Goal: Find specific page/section: Find specific page/section

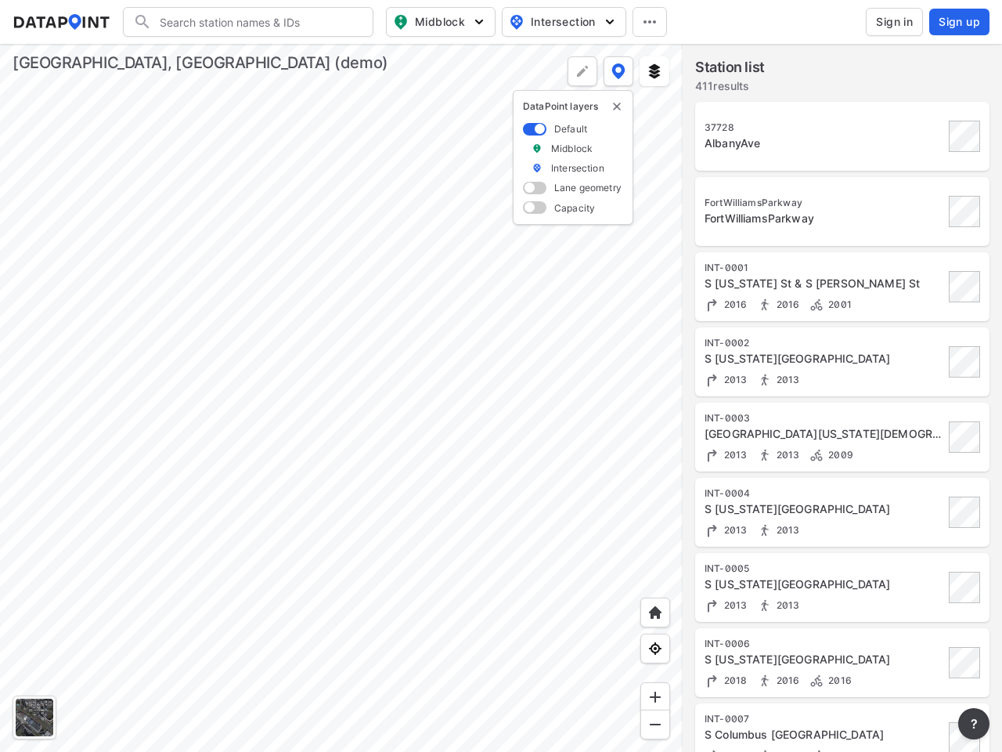
click at [258, 22] on input "Search" at bounding box center [257, 21] width 211 height 25
click at [441, 22] on span "Midblock" at bounding box center [439, 22] width 92 height 19
click at [564, 22] on span "Intersection" at bounding box center [562, 22] width 107 height 19
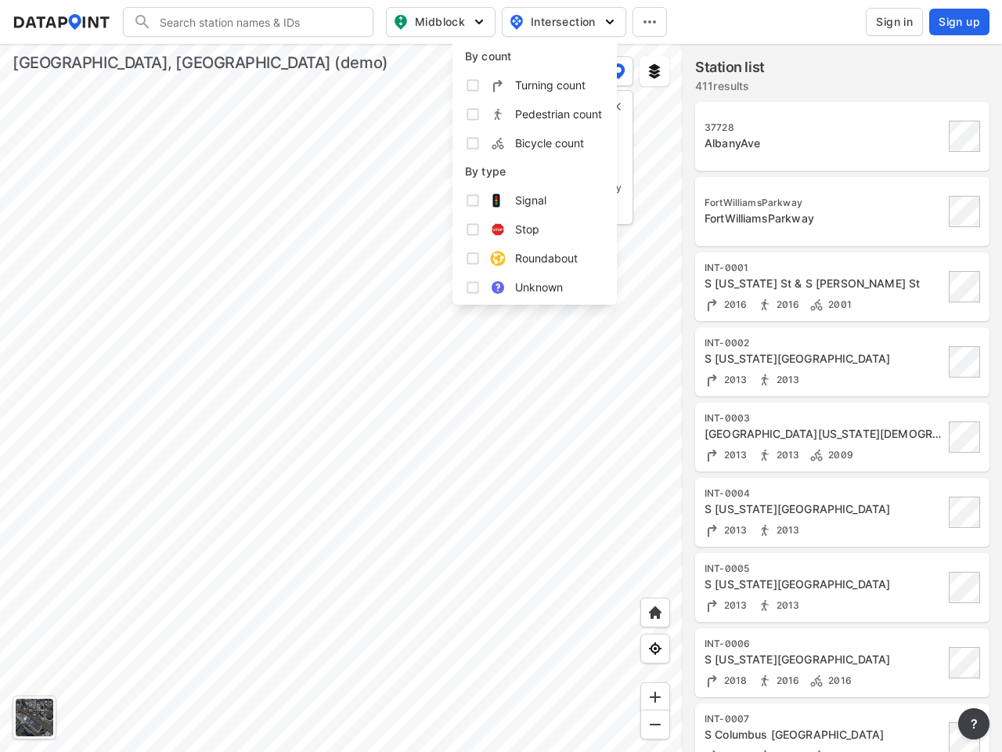
click at [650, 22] on icon at bounding box center [650, 21] width 13 height 3
